Goal: Task Accomplishment & Management: Complete application form

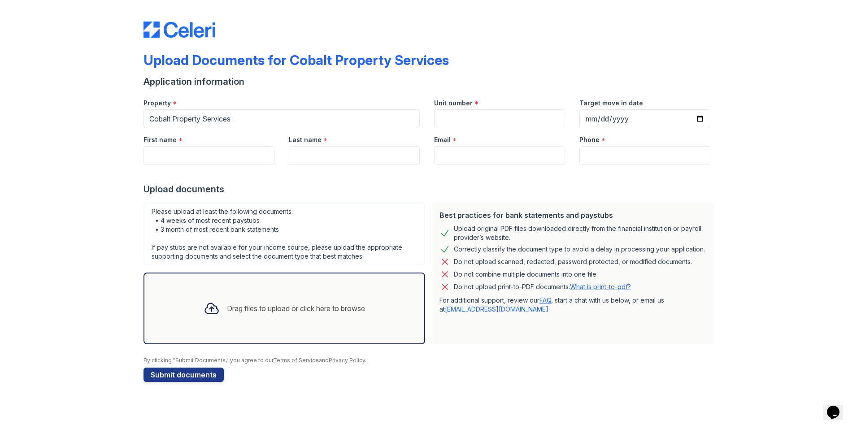
click at [269, 313] on div "Drag files to upload or click here to browse" at bounding box center [296, 308] width 138 height 11
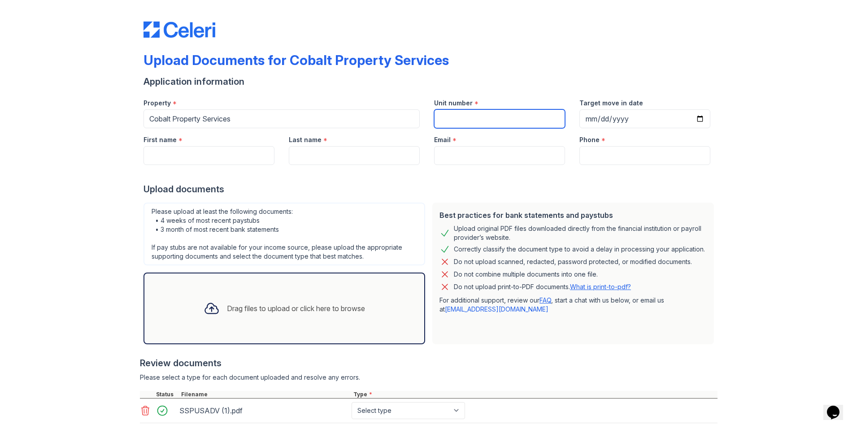
click at [446, 116] on input "Unit number" at bounding box center [499, 118] width 131 height 19
type input "4"
click at [252, 152] on input "First name" at bounding box center [209, 155] width 131 height 19
type input "[PERSON_NAME]"
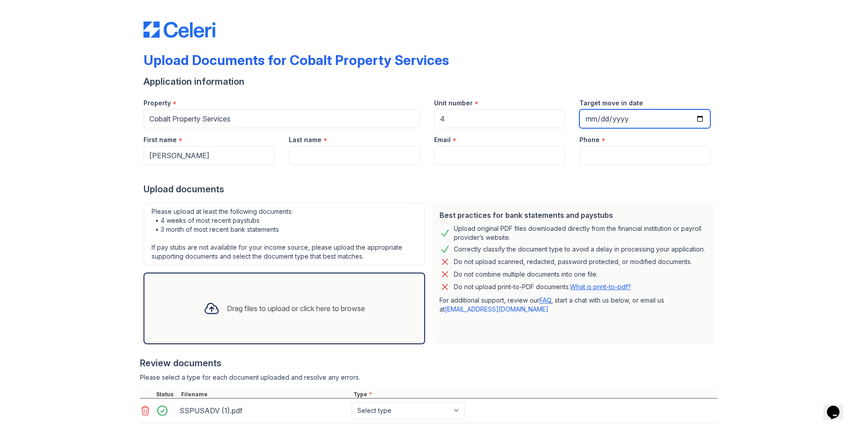
type input "[DATE]"
type input "Khan"
type input "[EMAIL_ADDRESS][DOMAIN_NAME]"
type input "7708754752"
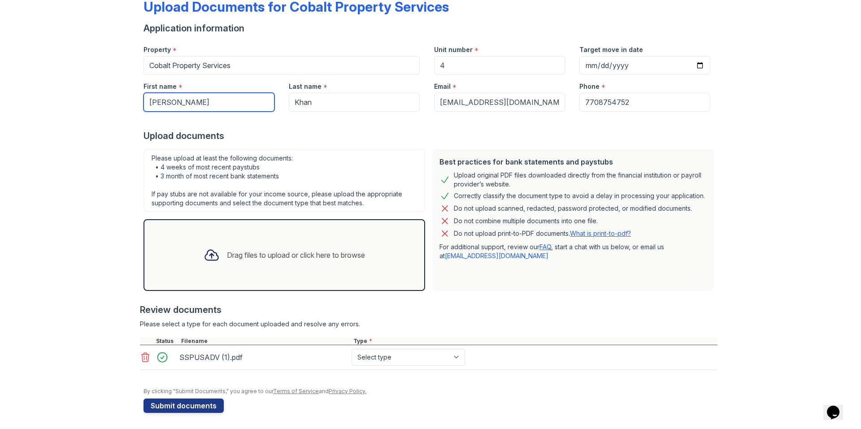
scroll to position [55, 0]
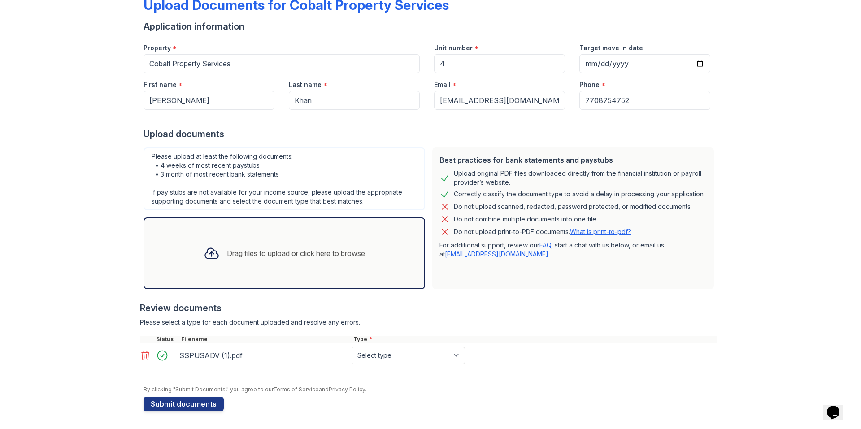
click at [267, 250] on div "Drag files to upload or click here to browse" at bounding box center [296, 253] width 138 height 11
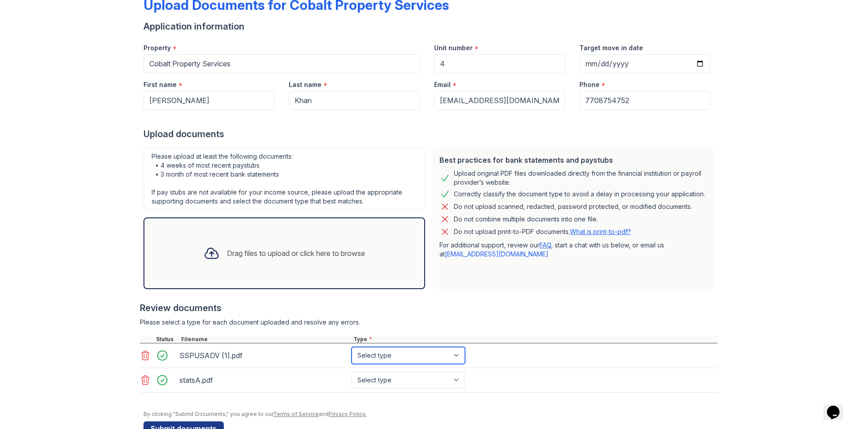
click at [413, 353] on select "Select type Paystub Bank Statement Offer Letter Tax Documents Benefit Award Let…" at bounding box center [409, 355] width 114 height 17
select select "paystub"
click at [352, 347] on select "Select type Paystub Bank Statement Offer Letter Tax Documents Benefit Award Let…" at bounding box center [409, 355] width 114 height 17
click at [422, 384] on select "Select type Paystub Bank Statement Offer Letter Tax Documents Benefit Award Let…" at bounding box center [409, 380] width 114 height 17
select select "bank_statement"
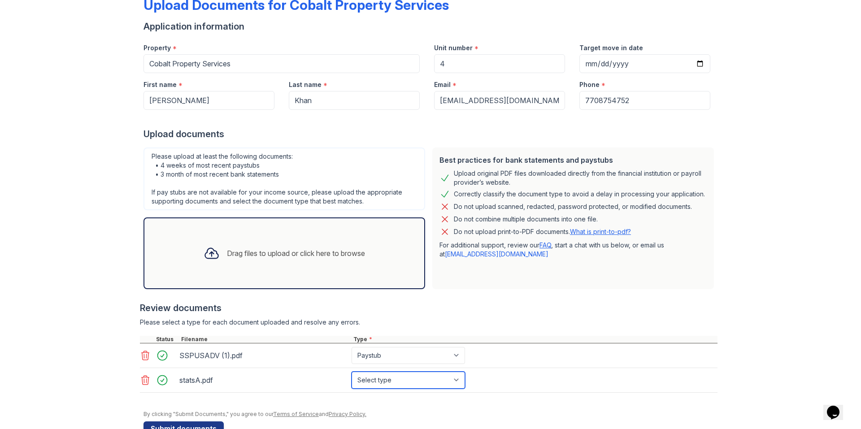
click at [352, 372] on select "Select type Paystub Bank Statement Offer Letter Tax Documents Benefit Award Let…" at bounding box center [409, 380] width 114 height 17
click at [83, 293] on div "Upload Documents for Cobalt Property Services Application information Property …" at bounding box center [430, 199] width 833 height 509
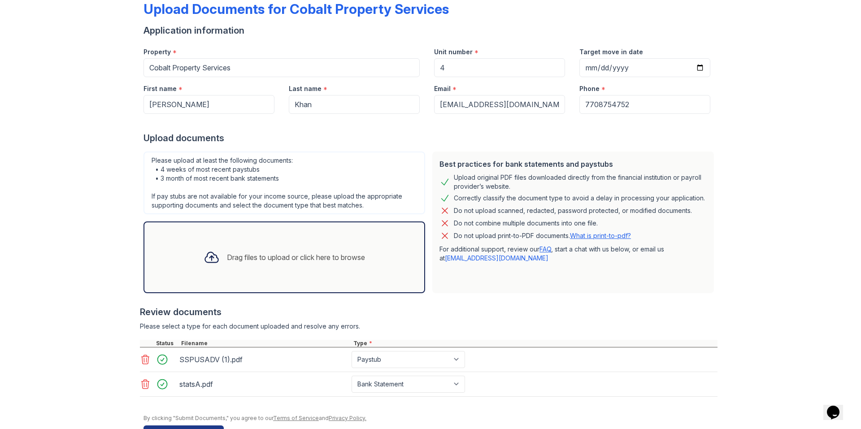
scroll to position [35, 0]
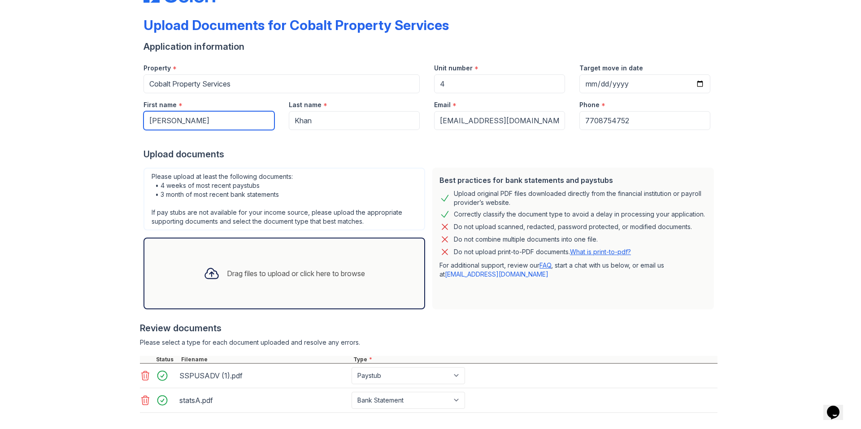
drag, startPoint x: 214, startPoint y: 125, endPoint x: 110, endPoint y: 120, distance: 104.2
click at [110, 120] on div "Upload Documents for Cobalt Property Services Application information Property …" at bounding box center [430, 219] width 833 height 509
type input "[PERSON_NAME]"
click at [70, 127] on div "Upload Documents for Cobalt Property Services Application information Property …" at bounding box center [430, 219] width 833 height 509
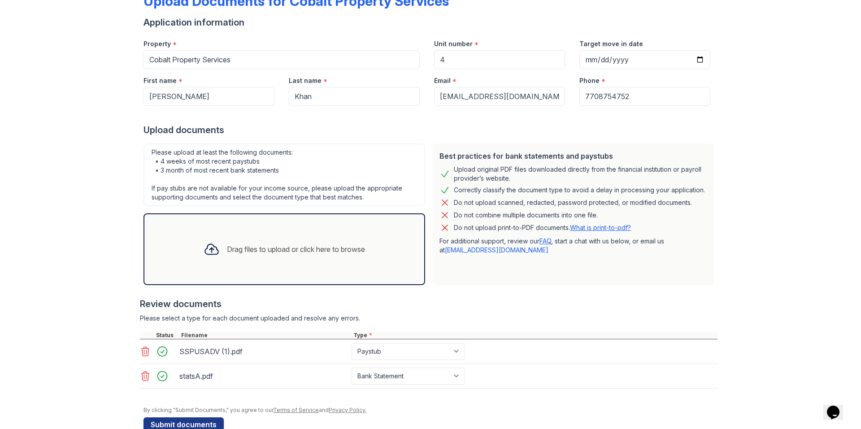
scroll to position [80, 0]
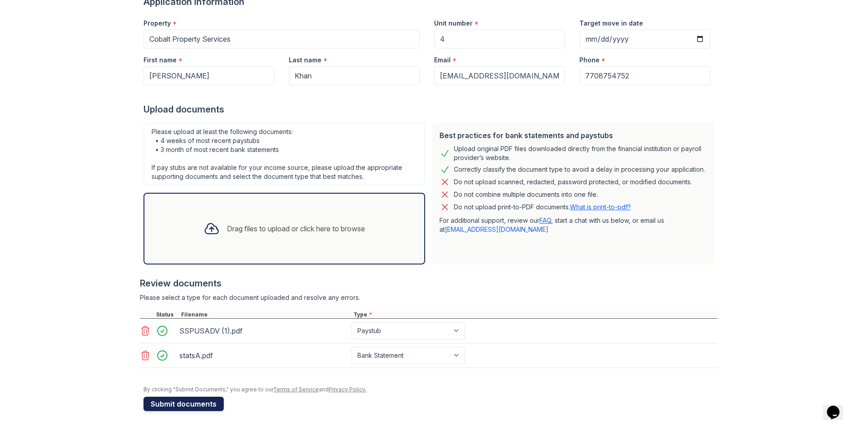
click at [201, 405] on button "Submit documents" at bounding box center [184, 404] width 80 height 14
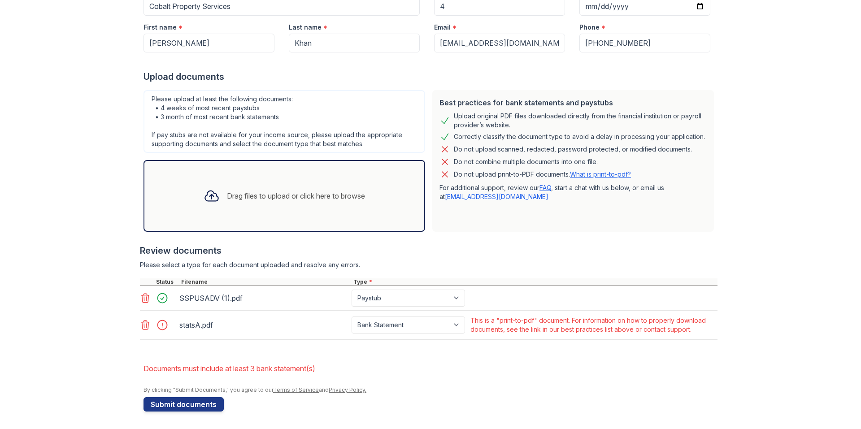
scroll to position [138, 0]
click at [144, 326] on icon at bounding box center [145, 324] width 11 height 11
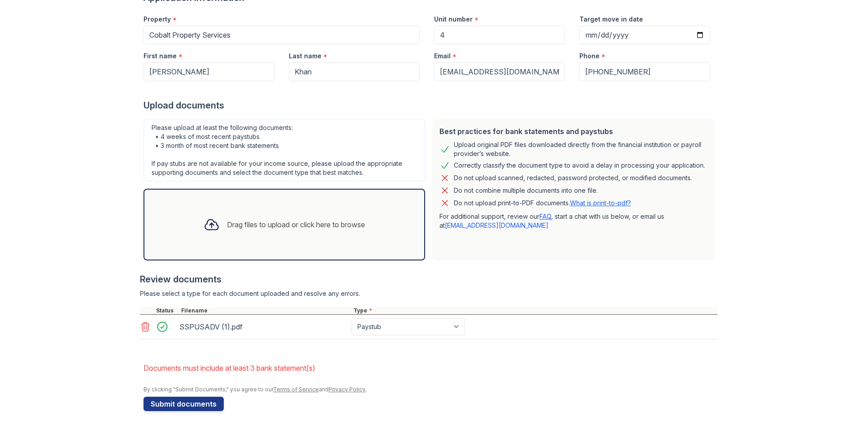
click at [210, 228] on icon at bounding box center [212, 225] width 16 height 16
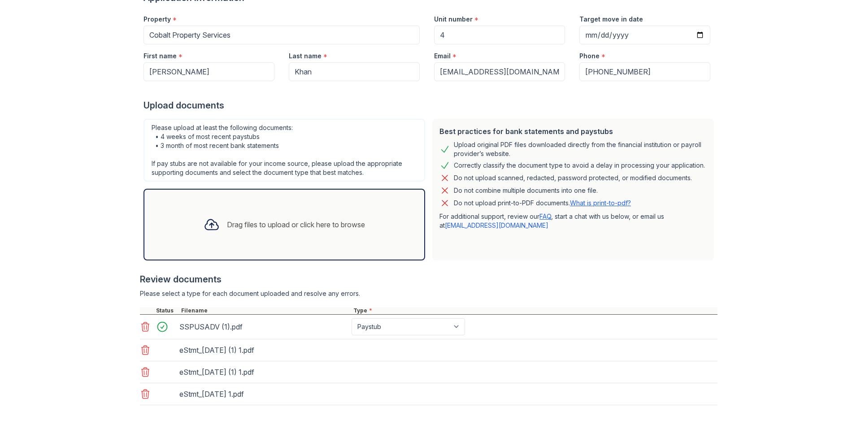
scroll to position [138, 0]
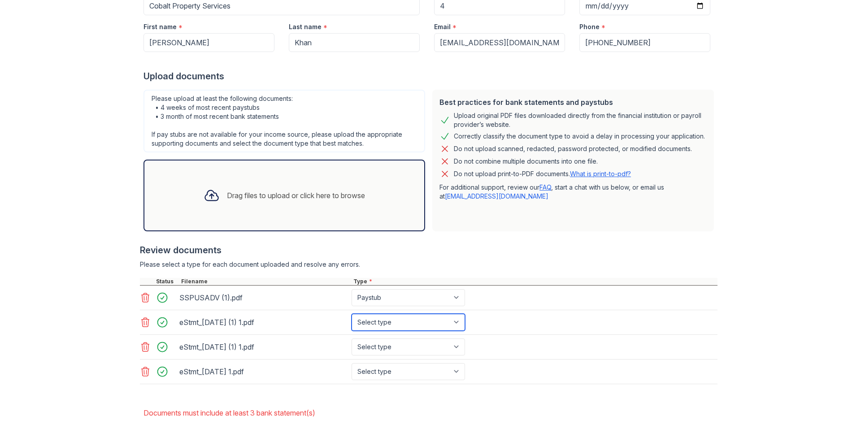
click at [378, 322] on select "Select type Paystub Bank Statement Offer Letter Tax Documents Benefit Award Let…" at bounding box center [409, 322] width 114 height 17
select select "bank_statement"
click at [352, 314] on select "Select type Paystub Bank Statement Offer Letter Tax Documents Benefit Award Let…" at bounding box center [409, 322] width 114 height 17
click at [396, 348] on select "Select type Paystub Bank Statement Offer Letter Tax Documents Benefit Award Let…" at bounding box center [409, 347] width 114 height 17
select select "bank_statement"
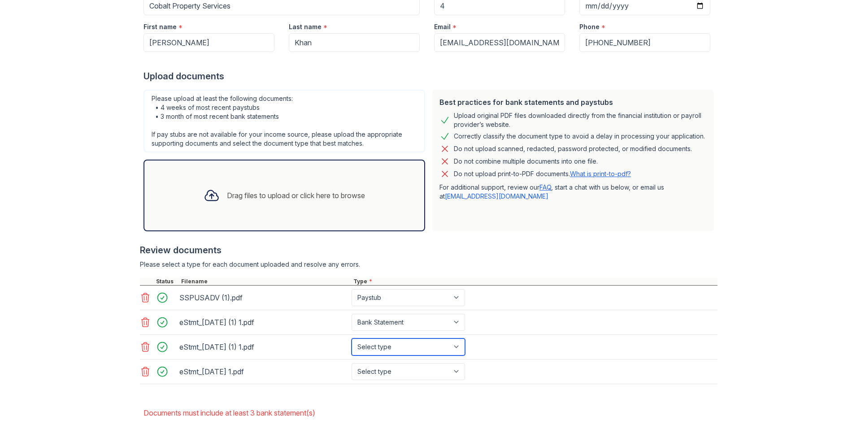
click at [352, 339] on select "Select type Paystub Bank Statement Offer Letter Tax Documents Benefit Award Let…" at bounding box center [409, 347] width 114 height 17
click at [409, 374] on select "Select type Paystub Bank Statement Offer Letter Tax Documents Benefit Award Let…" at bounding box center [409, 371] width 114 height 17
select select "bank_statement"
click at [352, 363] on select "Select type Paystub Bank Statement Offer Letter Tax Documents Benefit Award Let…" at bounding box center [409, 371] width 114 height 17
click at [765, 354] on div "Upload Documents for Cobalt Property Services Please correct the errors below. …" at bounding box center [430, 168] width 833 height 612
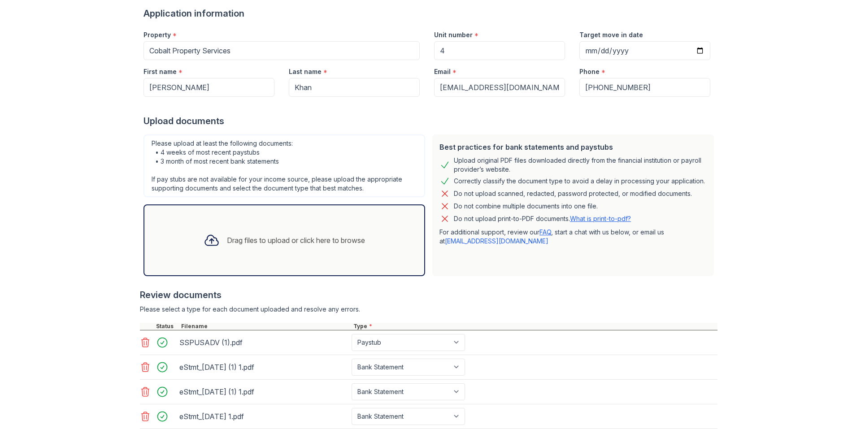
scroll to position [183, 0]
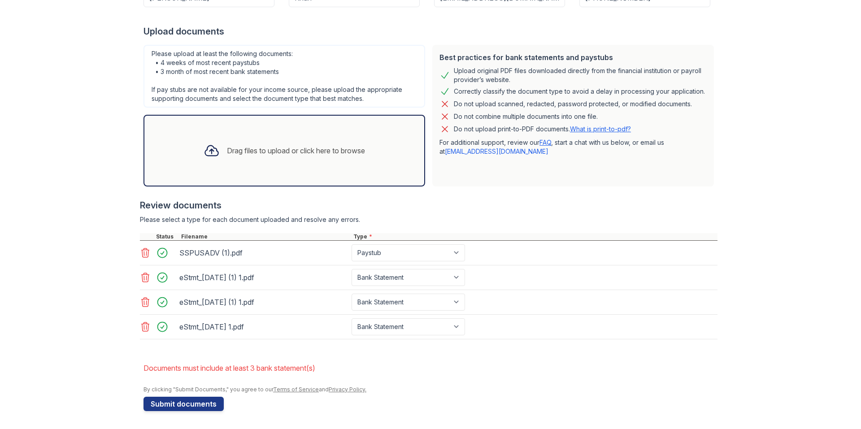
click at [204, 153] on icon at bounding box center [212, 151] width 16 height 16
click at [227, 152] on div "Drag files to upload or click here to browse" at bounding box center [296, 150] width 138 height 11
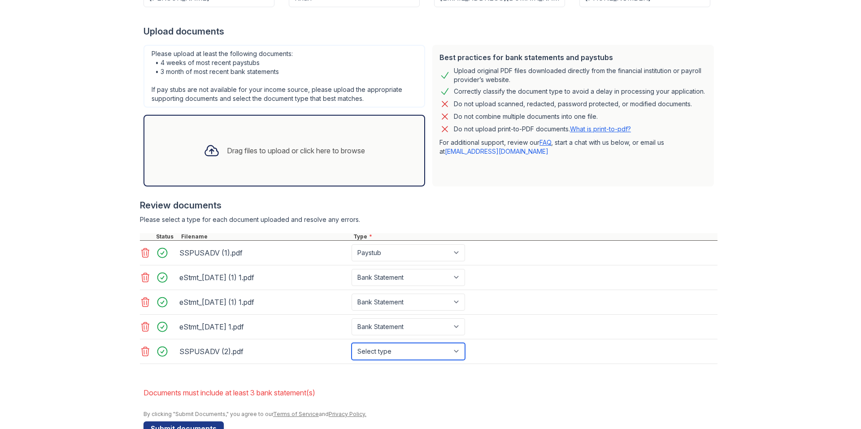
click at [424, 358] on select "Select type Paystub Bank Statement Offer Letter Tax Documents Benefit Award Let…" at bounding box center [409, 351] width 114 height 17
select select "paystub"
click at [352, 343] on select "Select type Paystub Bank Statement Offer Letter Tax Documents Benefit Award Let…" at bounding box center [409, 351] width 114 height 17
click at [819, 233] on div "Upload Documents for Cobalt Property Services Please correct the errors below. …" at bounding box center [430, 135] width 833 height 637
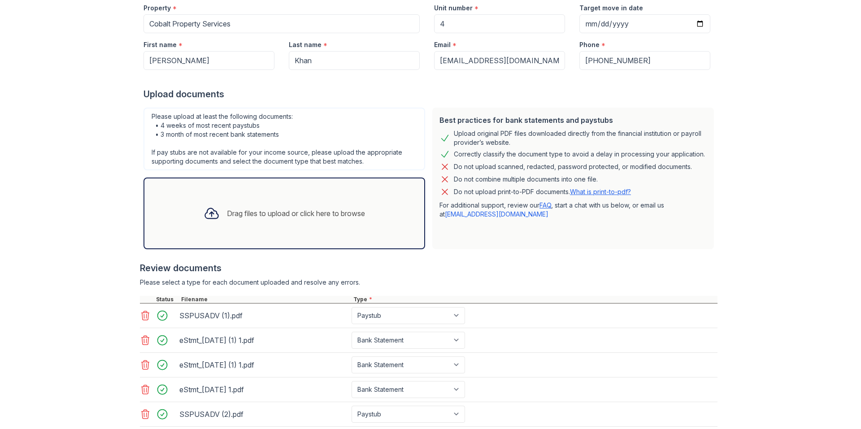
scroll to position [208, 0]
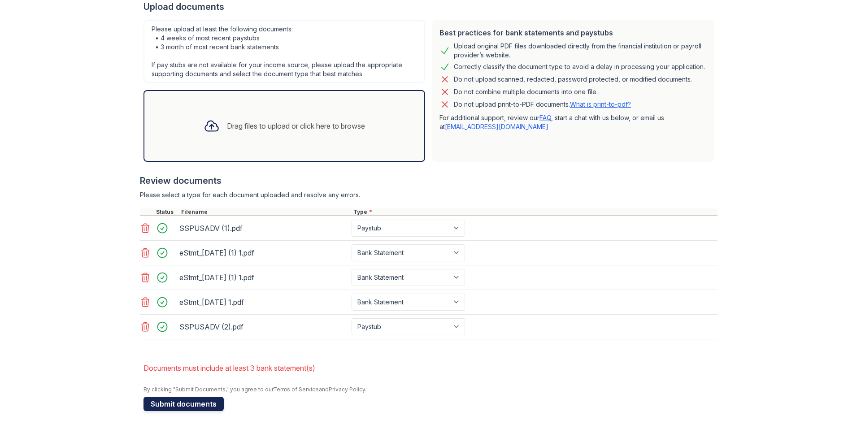
click at [165, 404] on button "Submit documents" at bounding box center [184, 404] width 80 height 14
